Goal: Check status: Check status

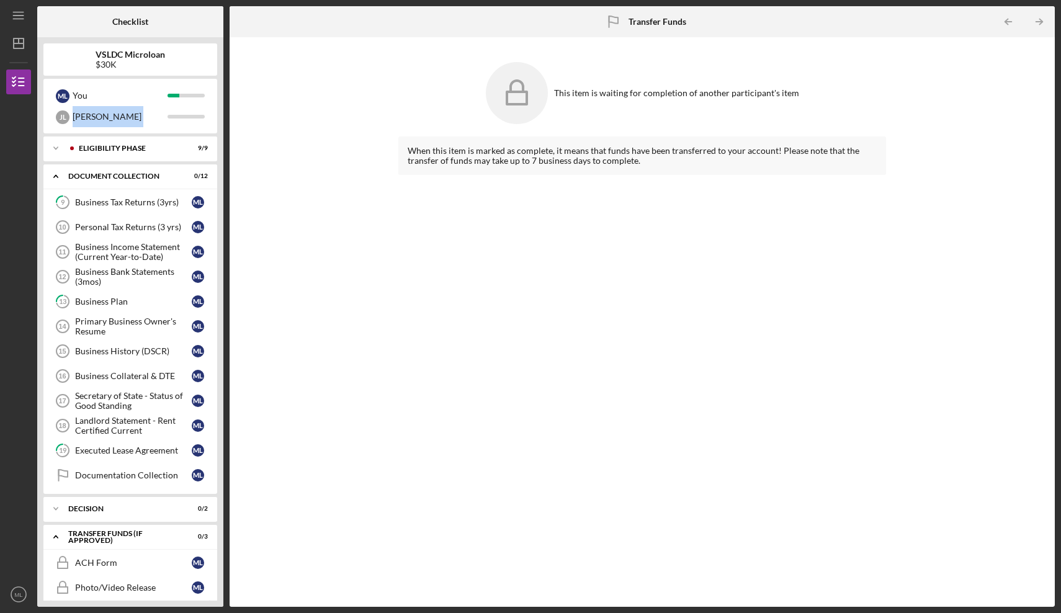
drag, startPoint x: 214, startPoint y: 164, endPoint x: 219, endPoint y: 104, distance: 60.5
click at [219, 104] on div "VSLDC Microloan $30K M L You [PERSON_NAME] [PERSON_NAME] Icon/Expander Eligibil…" at bounding box center [130, 322] width 186 height 570
click at [220, 196] on div "VSLDC Microloan $30K M L You [PERSON_NAME] [PERSON_NAME] Icon/Expander Eligibil…" at bounding box center [130, 322] width 186 height 570
click at [52, 150] on icon "Icon/Expander" at bounding box center [55, 148] width 25 height 25
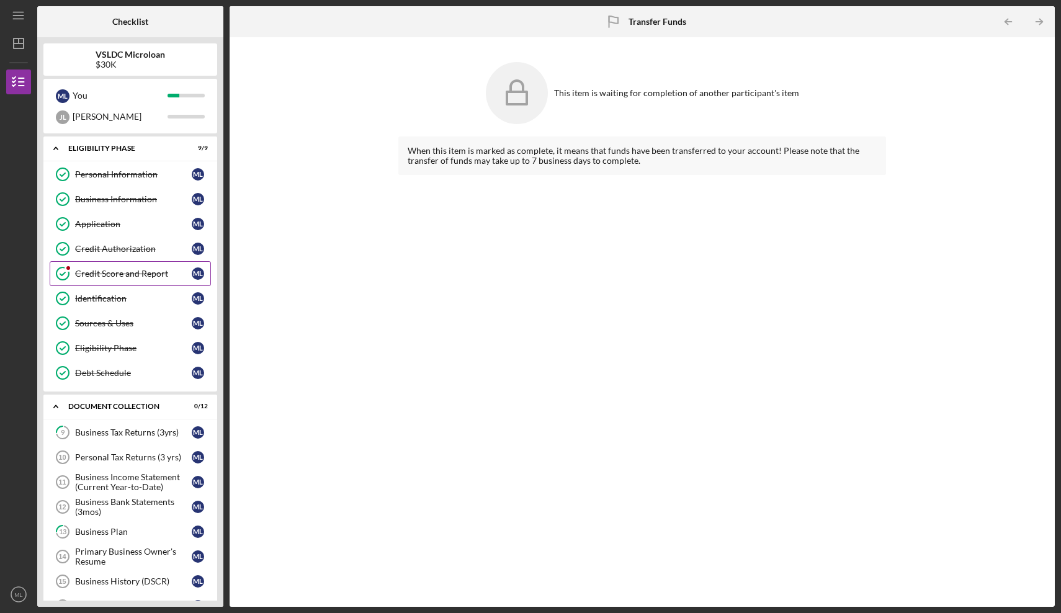
click at [120, 268] on link "Credit Score and Report Credit Score and Report M L" at bounding box center [130, 273] width 161 height 25
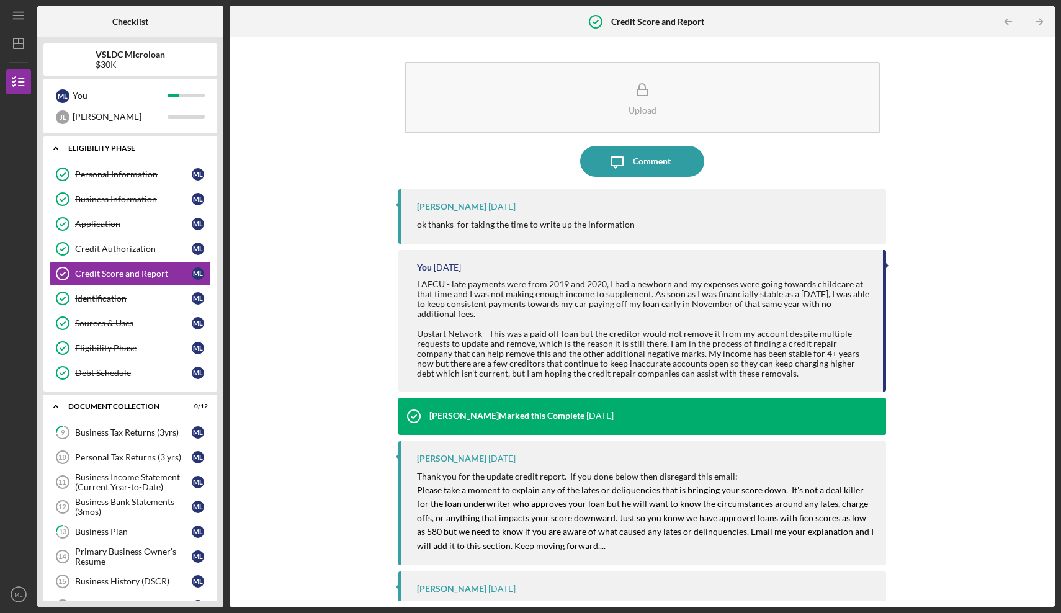
click at [56, 151] on icon "Icon/Expander" at bounding box center [55, 148] width 25 height 25
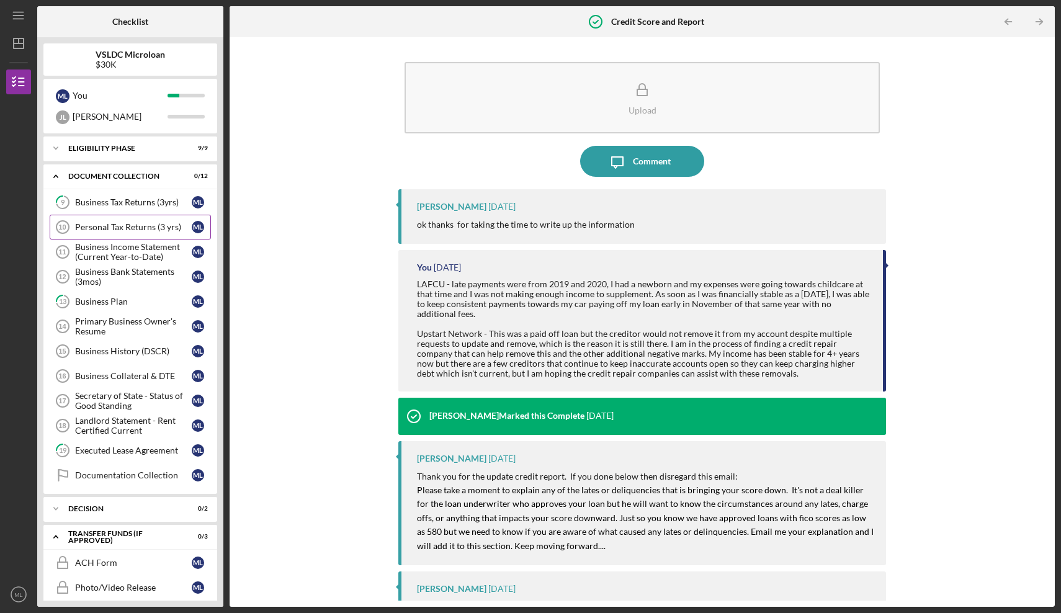
click at [136, 227] on div "Personal Tax Returns (3 yrs)" at bounding box center [133, 227] width 117 height 10
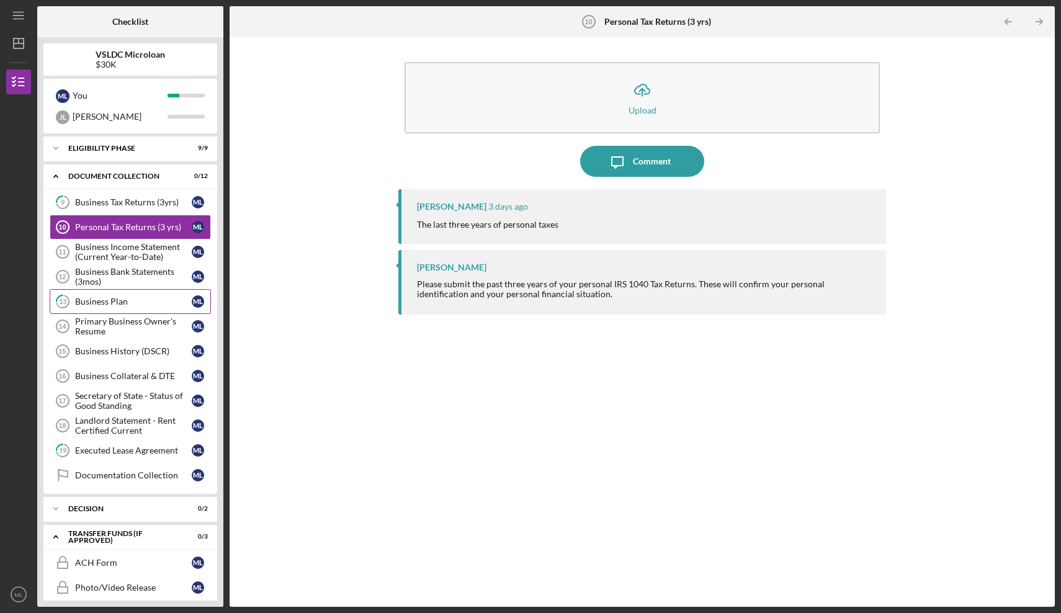
click at [133, 302] on div "Business Plan" at bounding box center [133, 302] width 117 height 10
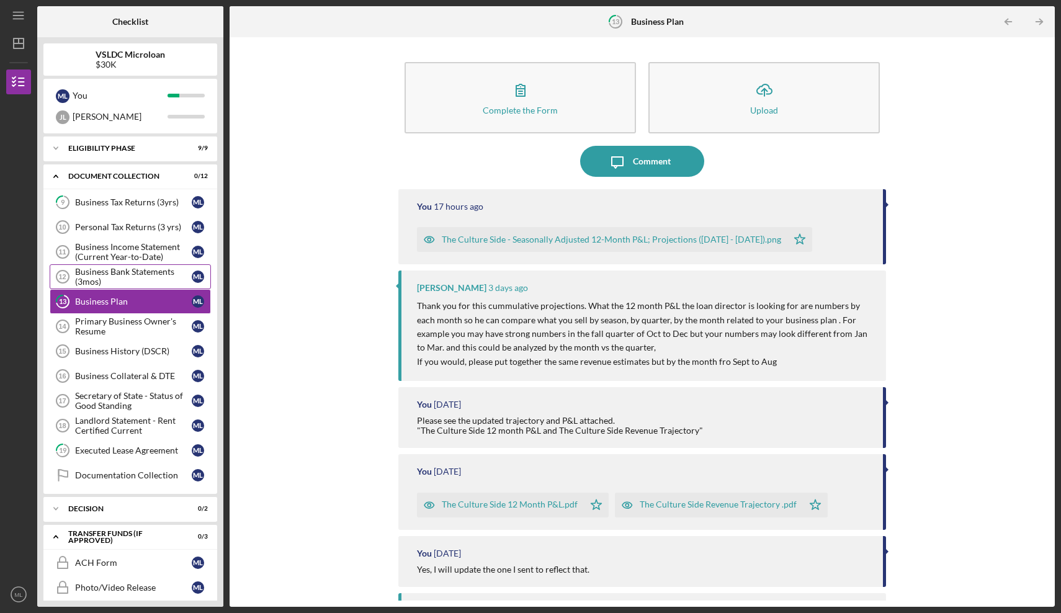
click at [129, 280] on div "Business Bank Statements (3mos)" at bounding box center [133, 277] width 117 height 20
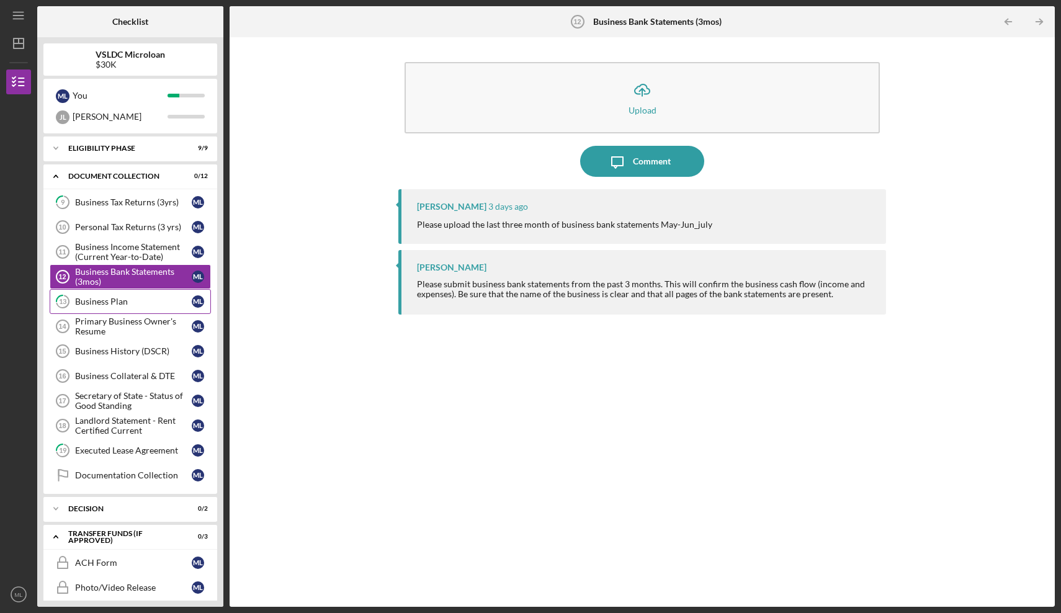
click at [132, 304] on div "Business Plan" at bounding box center [133, 302] width 117 height 10
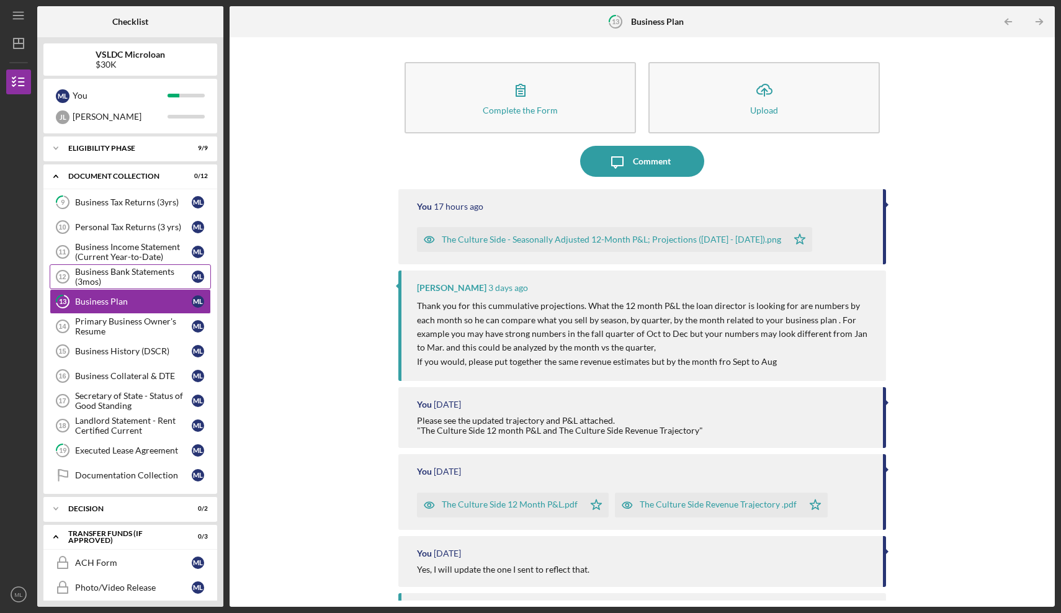
click at [133, 281] on div "Business Bank Statements (3mos)" at bounding box center [133, 277] width 117 height 20
